Goal: Feedback & Contribution: Leave review/rating

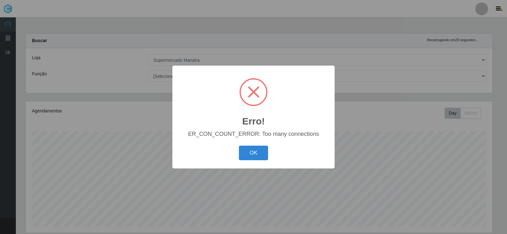
select select "443"
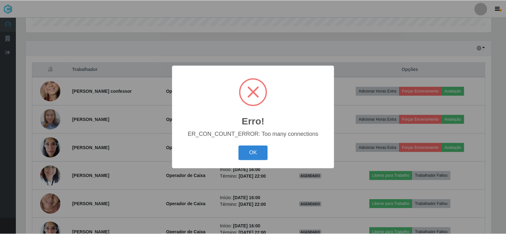
scroll to position [132, 467]
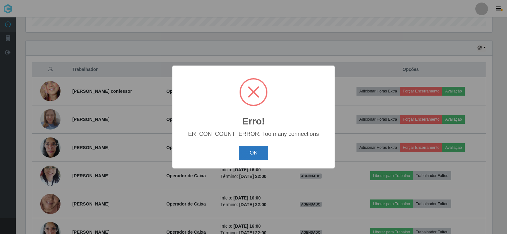
click at [253, 155] on button "OK" at bounding box center [253, 153] width 29 height 15
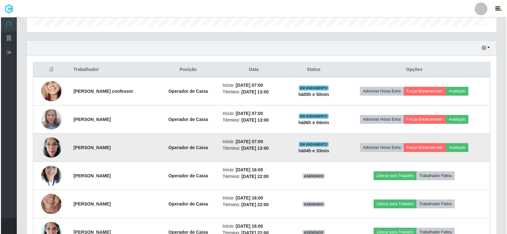
scroll to position [132, 470]
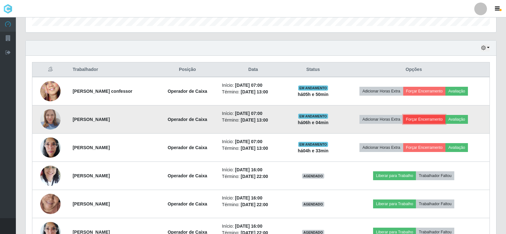
click at [428, 121] on button "Forçar Encerramento" at bounding box center [424, 119] width 42 height 9
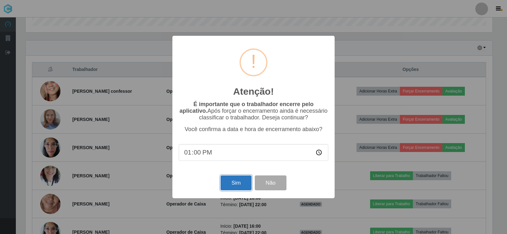
click at [225, 185] on button "Sim" at bounding box center [236, 183] width 31 height 15
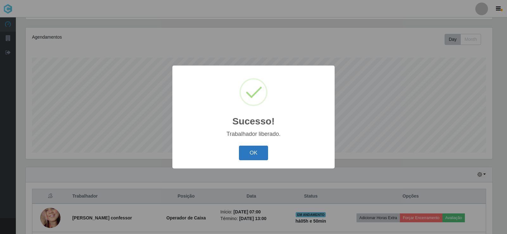
click at [252, 156] on button "OK" at bounding box center [253, 153] width 29 height 15
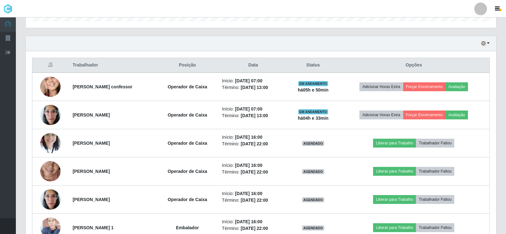
scroll to position [206, 0]
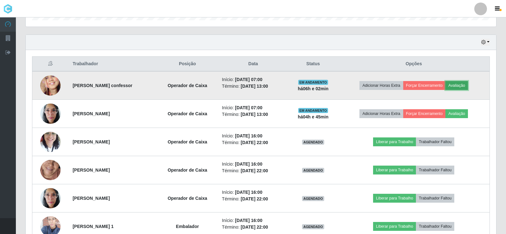
click at [468, 86] on button "Avaliação" at bounding box center [456, 85] width 23 height 9
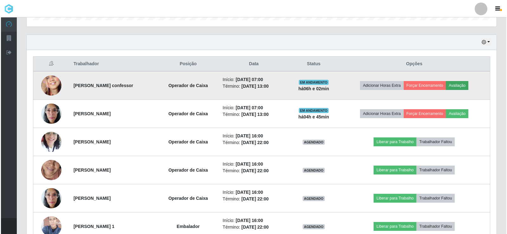
scroll to position [132, 467]
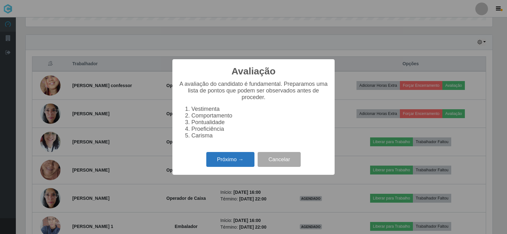
click at [233, 164] on button "Próximo →" at bounding box center [230, 159] width 48 height 15
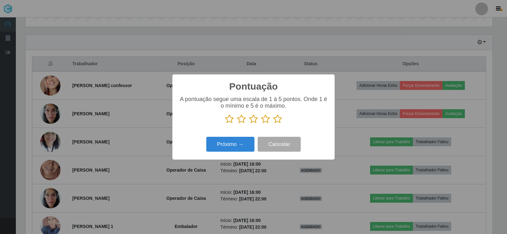
scroll to position [316871, 316536]
drag, startPoint x: 278, startPoint y: 121, endPoint x: 267, endPoint y: 126, distance: 11.9
click at [278, 121] on icon at bounding box center [277, 119] width 9 height 10
click at [273, 124] on input "radio" at bounding box center [273, 124] width 0 height 0
click at [240, 143] on button "Próximo →" at bounding box center [230, 144] width 48 height 15
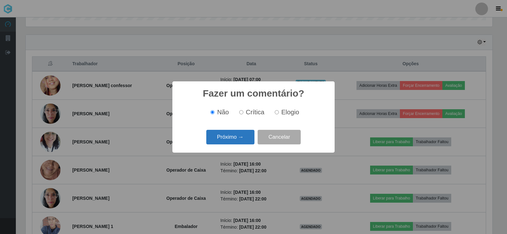
click at [240, 141] on button "Próximo →" at bounding box center [230, 137] width 48 height 15
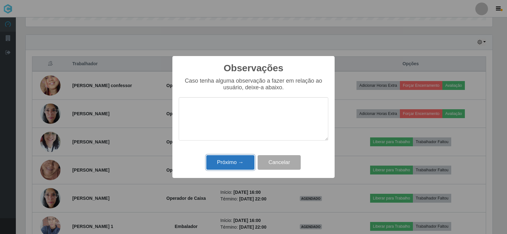
click at [241, 165] on button "Próximo →" at bounding box center [230, 162] width 48 height 15
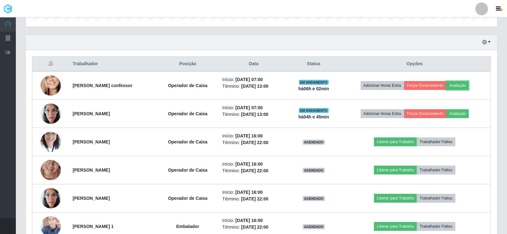
scroll to position [132, 470]
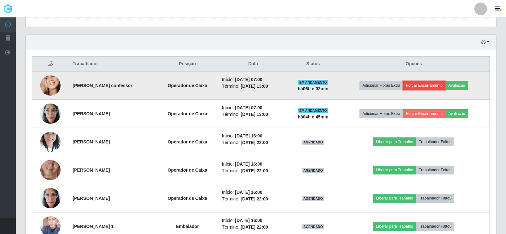
click at [431, 85] on button "Forçar Encerramento" at bounding box center [424, 85] width 42 height 9
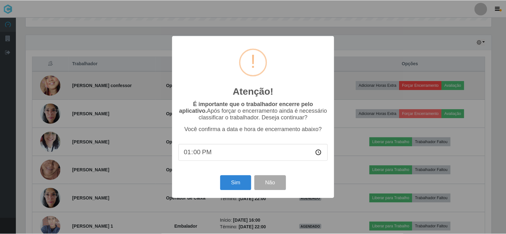
scroll to position [132, 467]
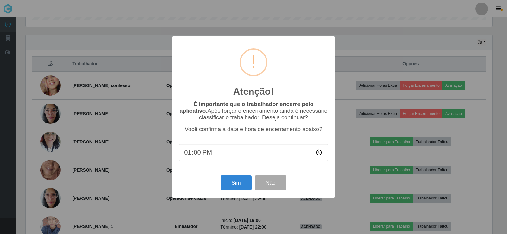
click at [198, 157] on input "13:00" at bounding box center [254, 152] width 150 height 17
click at [236, 189] on button "Sim" at bounding box center [236, 183] width 31 height 15
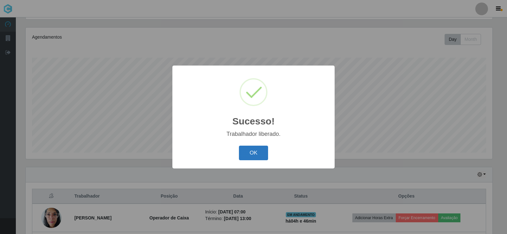
click at [262, 156] on button "OK" at bounding box center [253, 153] width 29 height 15
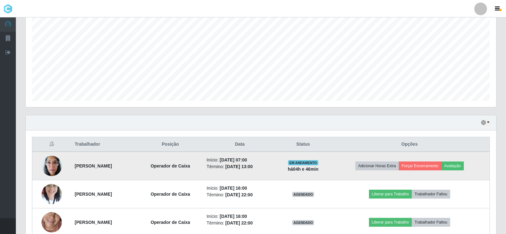
scroll to position [137, 0]
